Goal: Information Seeking & Learning: Learn about a topic

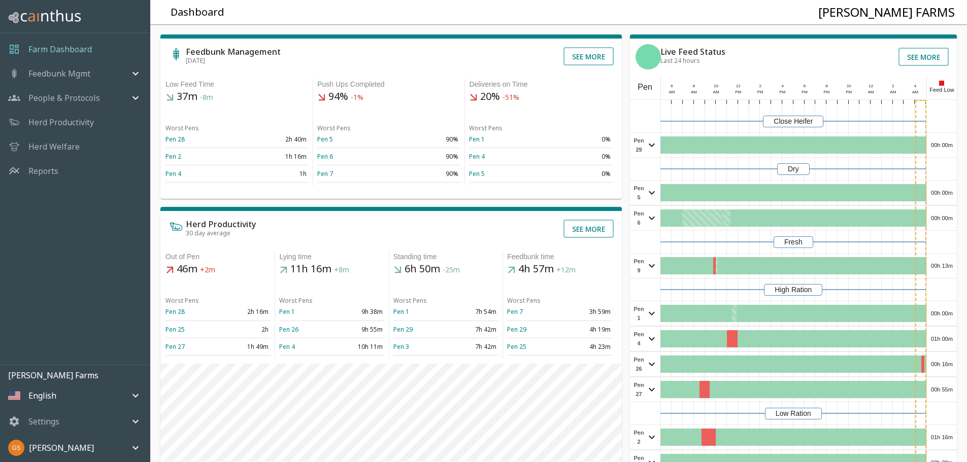
click at [54, 170] on p "Reports" at bounding box center [43, 171] width 30 height 12
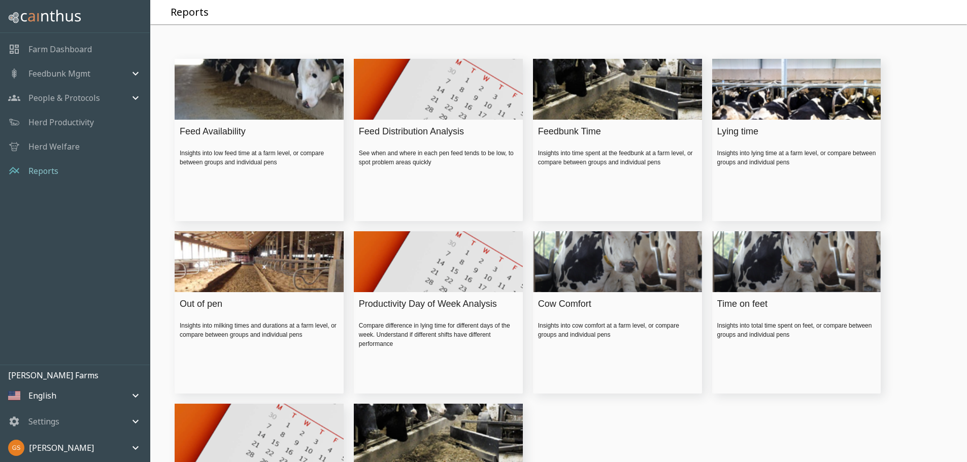
click at [224, 139] on div "Feed Availability" at bounding box center [257, 132] width 154 height 14
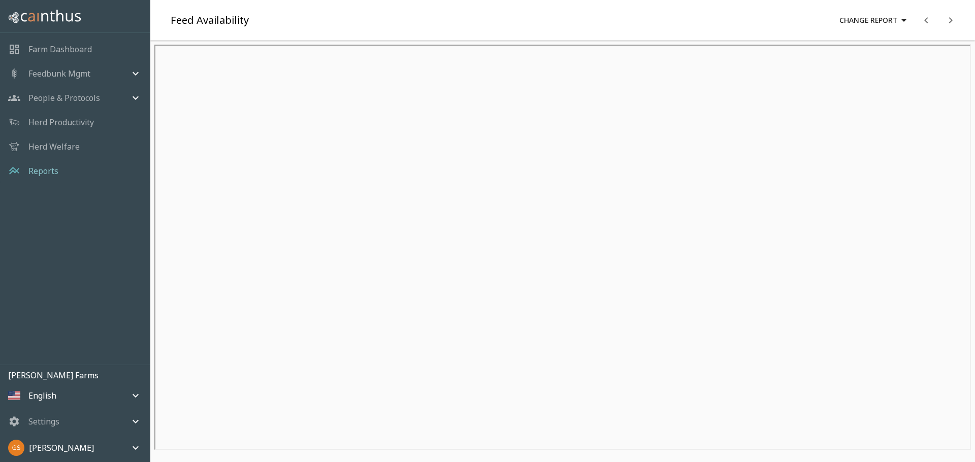
click at [71, 144] on p "Herd Welfare" at bounding box center [53, 147] width 51 height 12
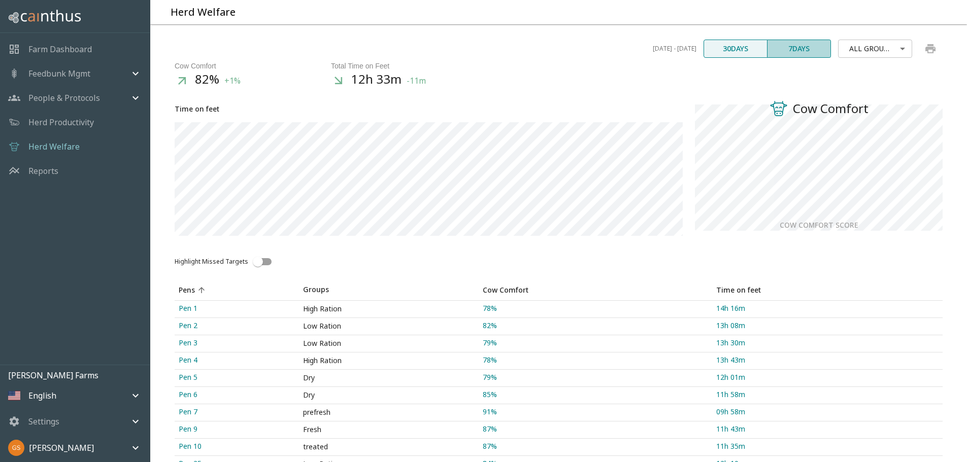
click at [775, 58] on button "7 days" at bounding box center [799, 49] width 64 height 18
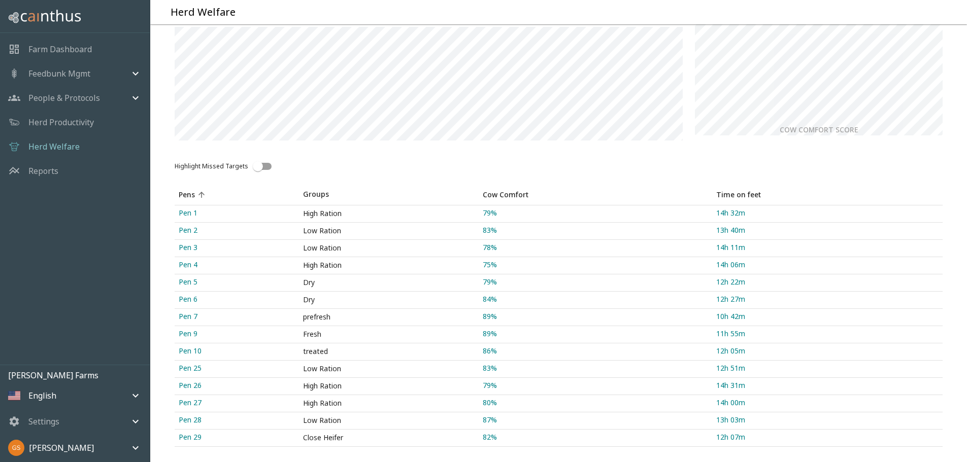
scroll to position [103, 0]
click at [53, 171] on p "Reports" at bounding box center [43, 171] width 30 height 12
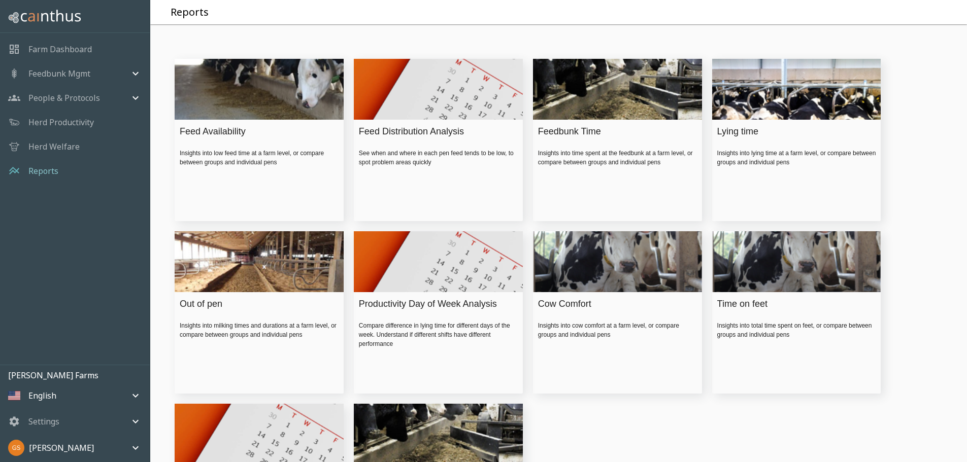
click at [730, 139] on div "Lying time" at bounding box center [794, 132] width 154 height 14
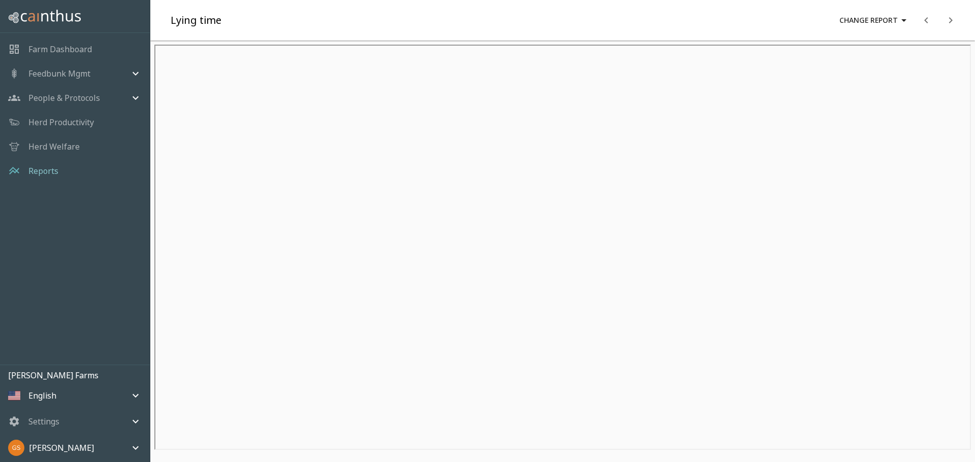
click at [48, 172] on p "Reports" at bounding box center [43, 171] width 30 height 12
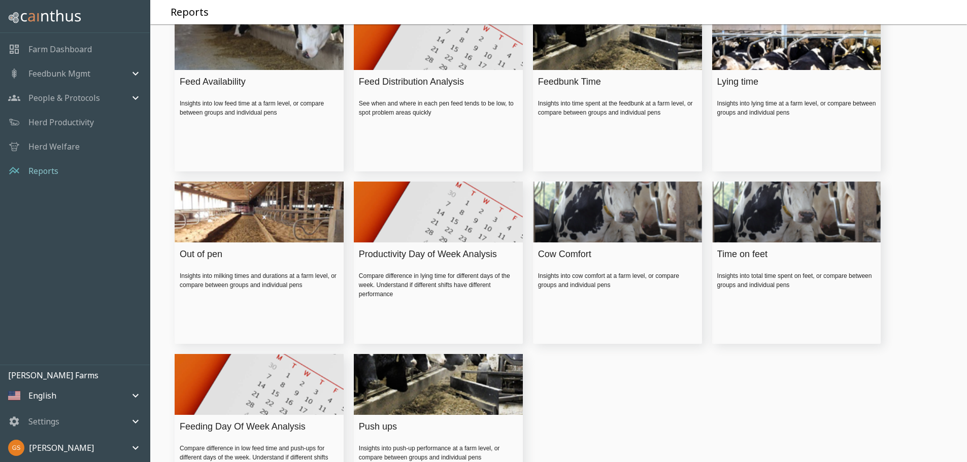
scroll to position [145, 0]
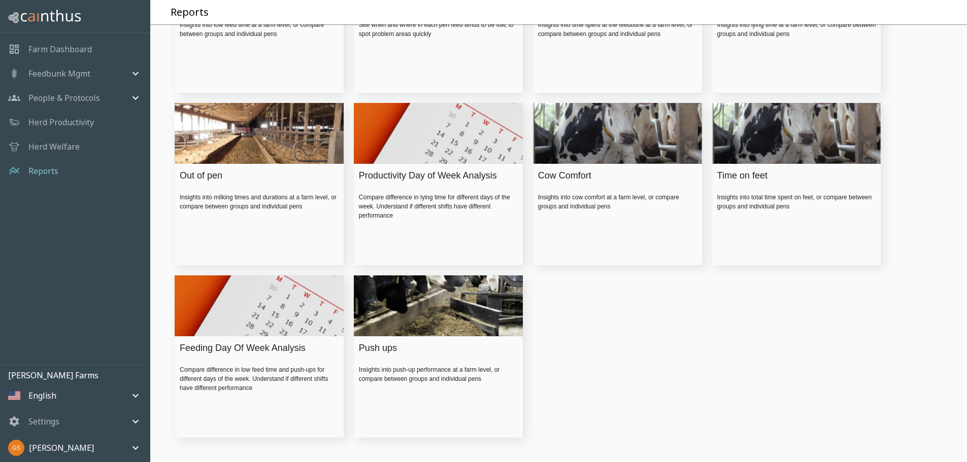
click at [769, 175] on div "Time on feet" at bounding box center [794, 176] width 154 height 14
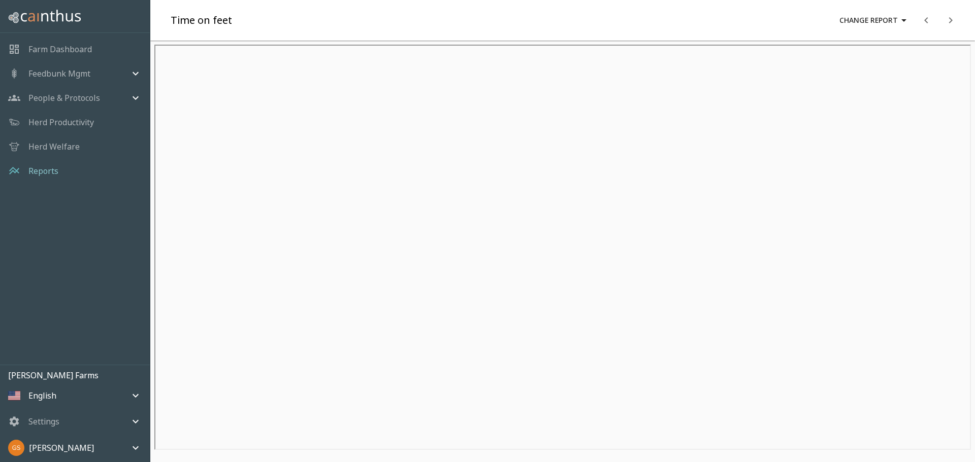
click at [53, 46] on p "Farm Dashboard" at bounding box center [59, 49] width 63 height 12
